Goal: Find specific page/section: Find specific page/section

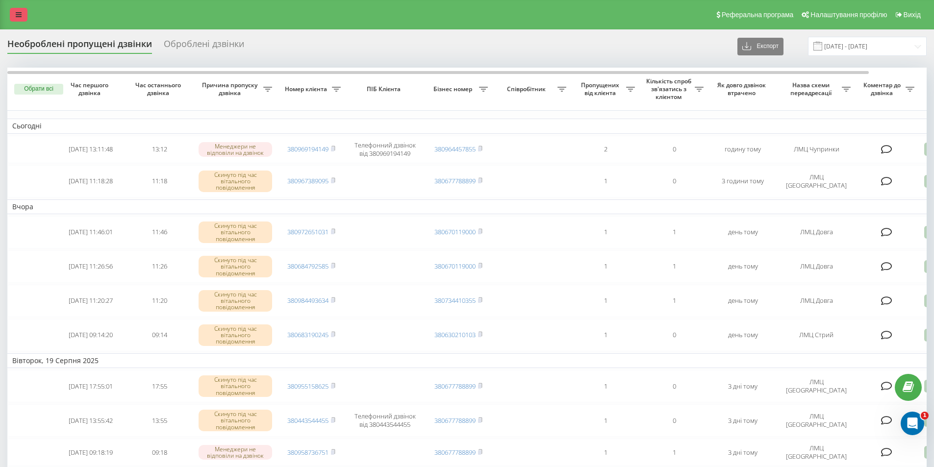
click at [19, 20] on link at bounding box center [19, 15] width 18 height 14
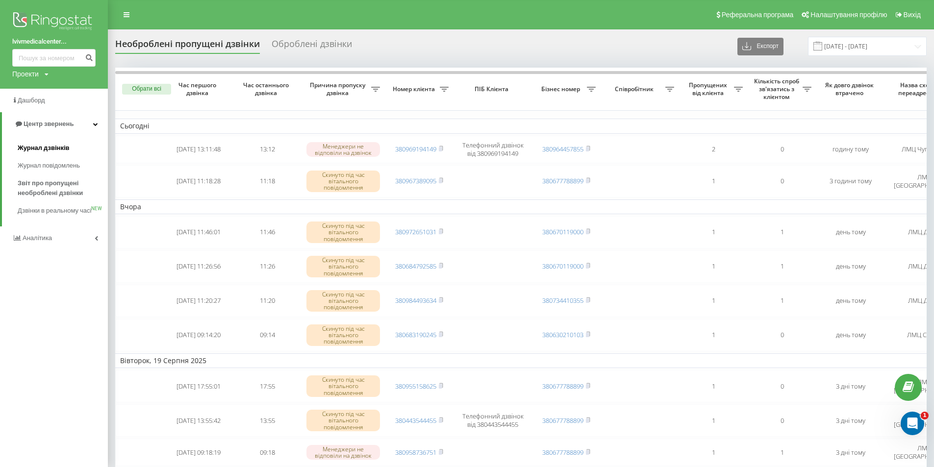
click at [42, 149] on span "Журнал дзвінків" at bounding box center [44, 148] width 52 height 10
